Goal: Task Accomplishment & Management: Manage account settings

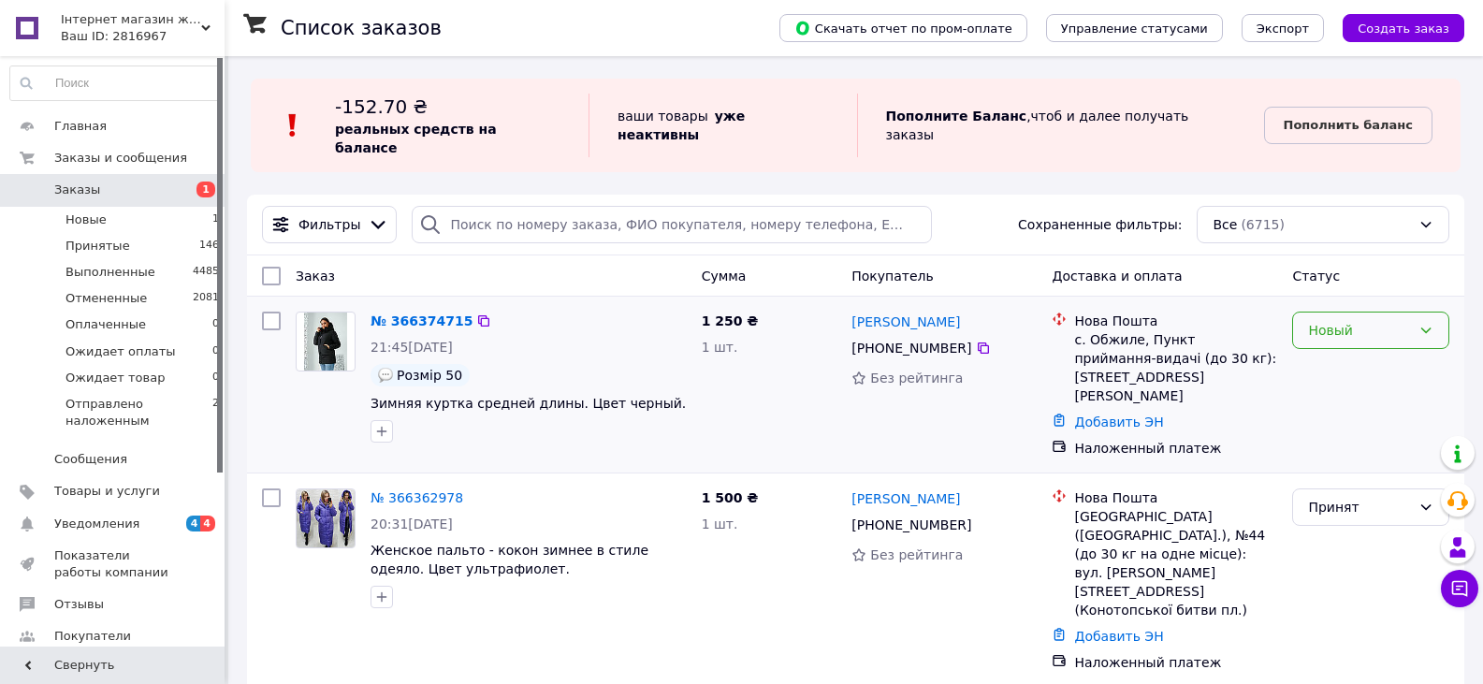
click at [1424, 323] on icon at bounding box center [1425, 330] width 15 height 15
click at [1351, 348] on li "Принят" at bounding box center [1370, 353] width 155 height 34
click at [1431, 323] on icon at bounding box center [1425, 330] width 15 height 15
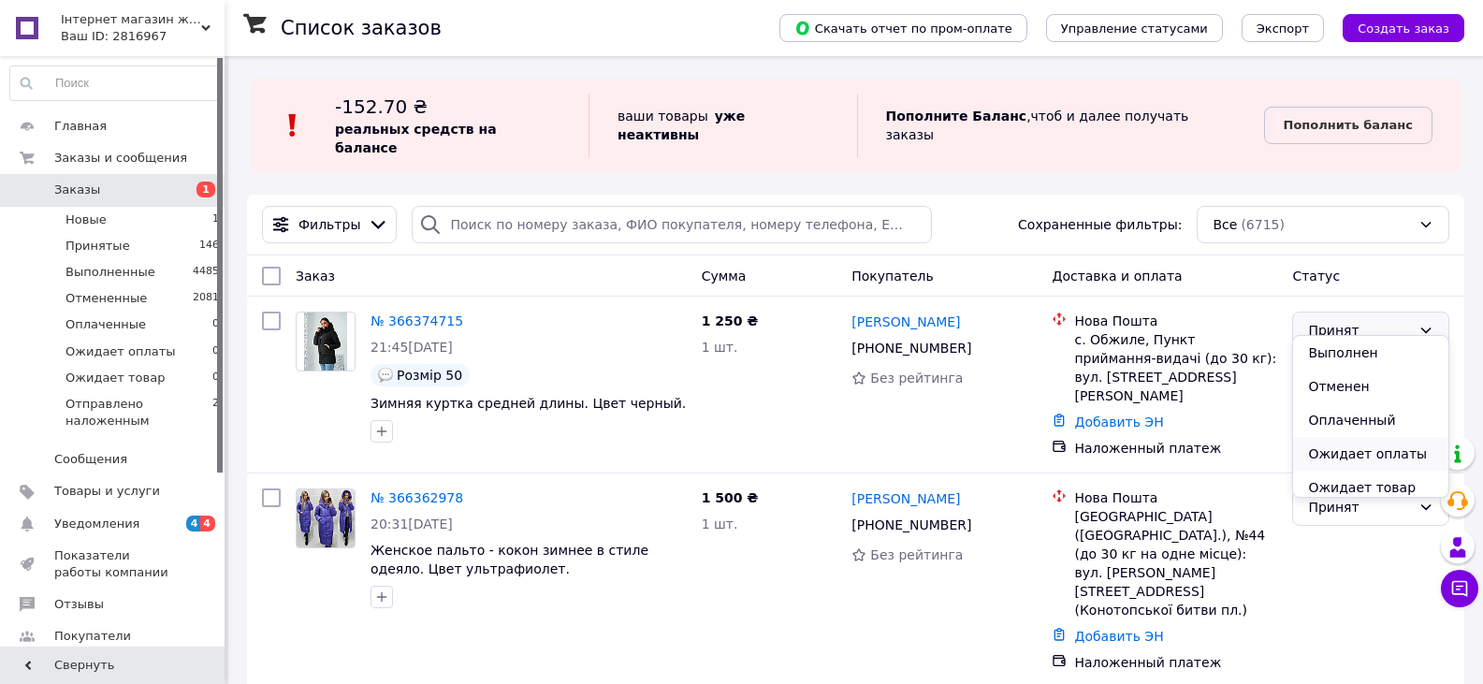
click at [1368, 453] on li "Ожидает оплаты" at bounding box center [1370, 454] width 155 height 34
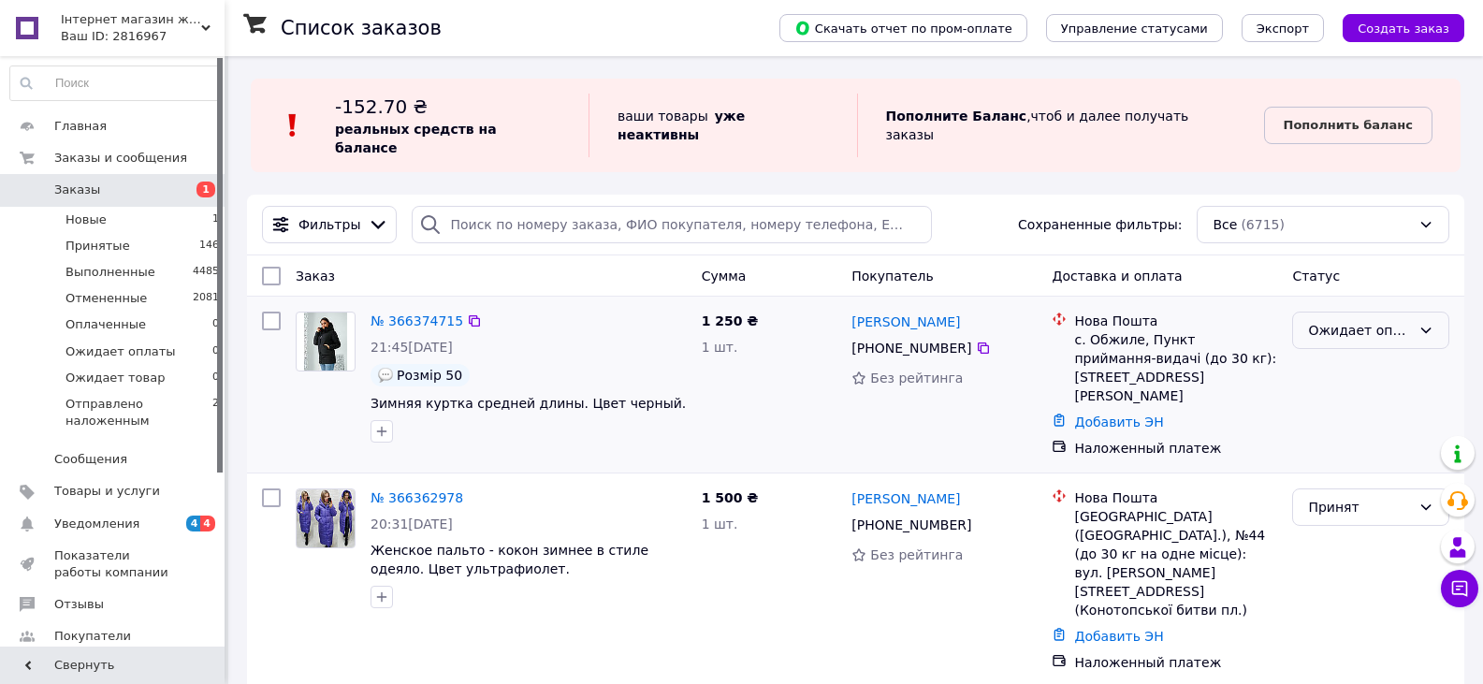
click at [1415, 312] on div "Ожидает оплаты" at bounding box center [1370, 330] width 157 height 37
click at [1365, 425] on li "Ожидает товар" at bounding box center [1370, 428] width 155 height 34
click at [1418, 323] on icon at bounding box center [1425, 330] width 15 height 15
click at [1330, 349] on li "Принят" at bounding box center [1370, 353] width 155 height 34
